Goal: Task Accomplishment & Management: Manage account settings

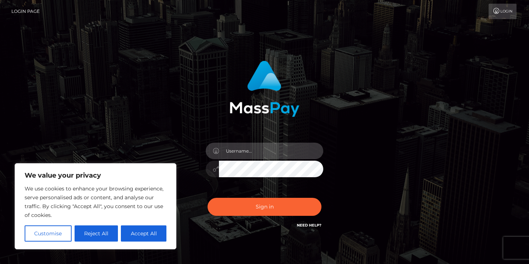
click at [305, 151] on input "text" at bounding box center [271, 151] width 104 height 17
type input "[EMAIL_ADDRESS][DOMAIN_NAME]"
click at [208, 198] on button "Sign in" at bounding box center [265, 207] width 114 height 18
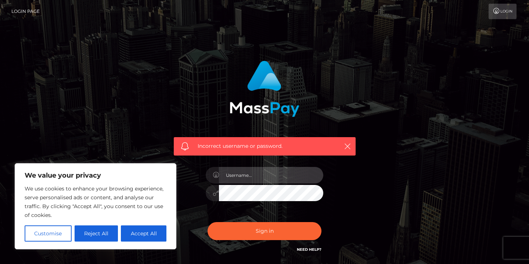
click at [247, 181] on input "text" at bounding box center [271, 175] width 104 height 17
type input "[EMAIL_ADDRESS][DOMAIN_NAME]"
click at [208, 222] on button "Sign in" at bounding box center [265, 231] width 114 height 18
click at [290, 172] on input "text" at bounding box center [271, 175] width 104 height 17
type input "[EMAIL_ADDRESS][DOMAIN_NAME]"
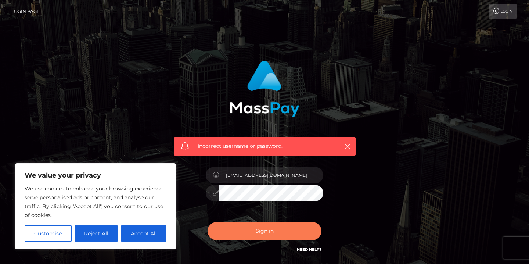
click at [282, 226] on button "Sign in" at bounding box center [265, 231] width 114 height 18
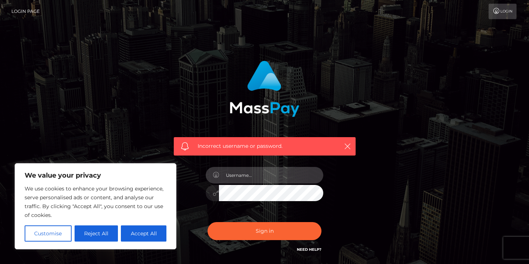
click at [271, 180] on input "text" at bounding box center [271, 175] width 104 height 17
type input "[EMAIL_ADDRESS][DOMAIN_NAME]"
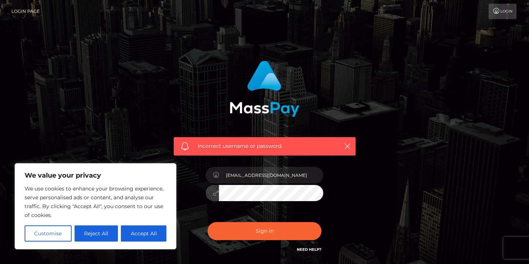
click at [208, 222] on button "Sign in" at bounding box center [265, 231] width 114 height 18
click at [309, 248] on link "Need Help?" at bounding box center [309, 249] width 25 height 5
